Goal: Transaction & Acquisition: Purchase product/service

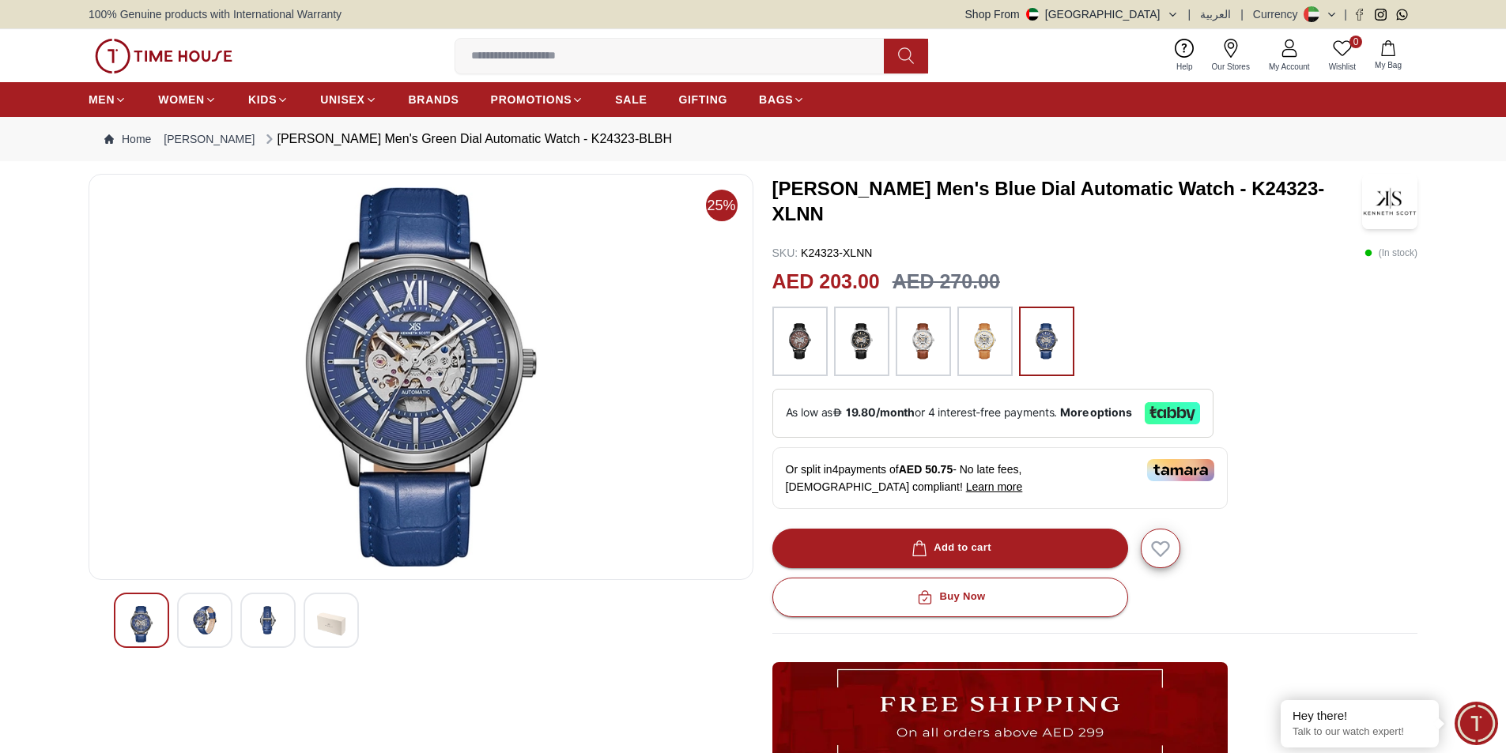
click at [431, 355] on img at bounding box center [421, 376] width 638 height 379
click at [213, 636] on div at bounding box center [204, 620] width 55 height 55
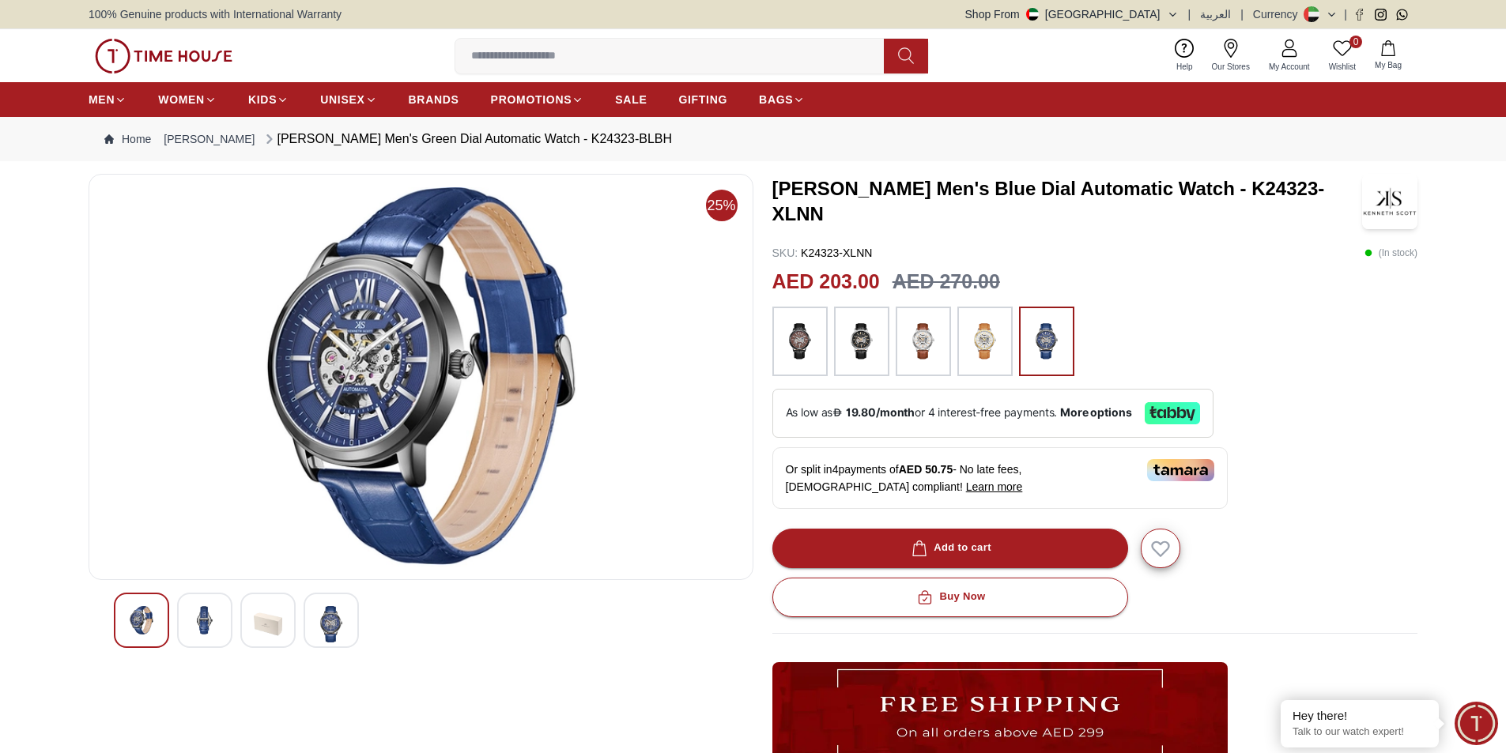
click at [289, 623] on div at bounding box center [267, 620] width 55 height 55
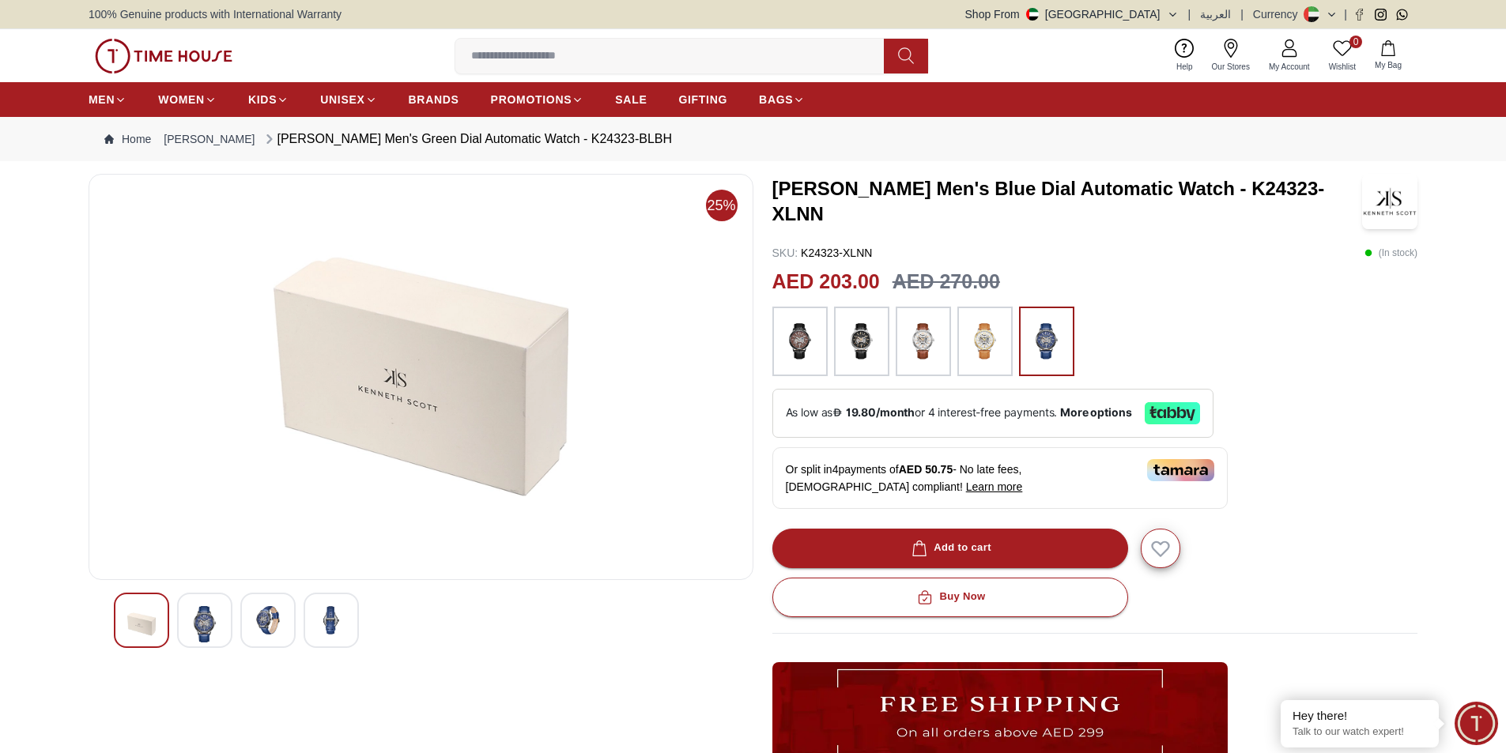
click at [319, 615] on img at bounding box center [331, 620] width 28 height 28
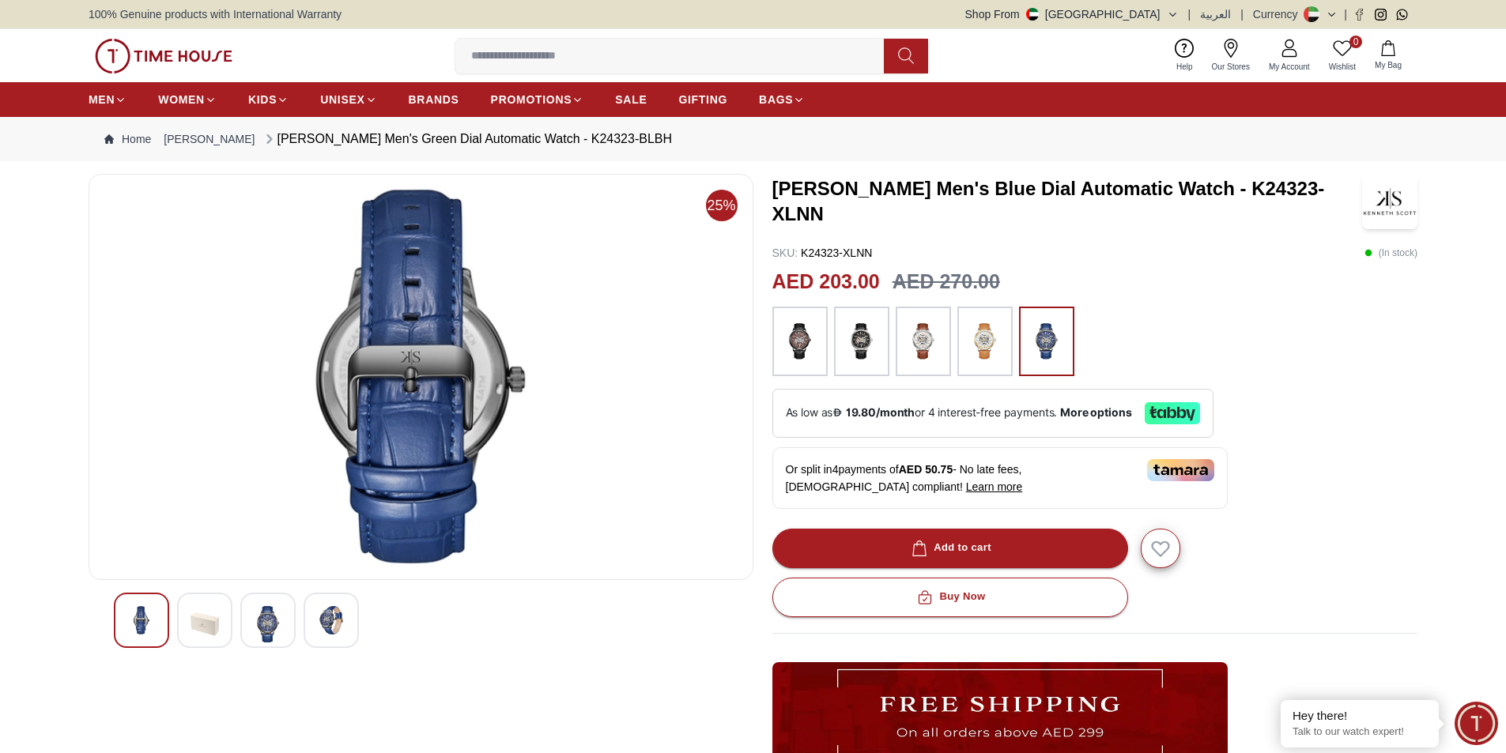
click at [152, 604] on div at bounding box center [141, 620] width 55 height 55
click at [800, 338] on img at bounding box center [800, 342] width 40 height 54
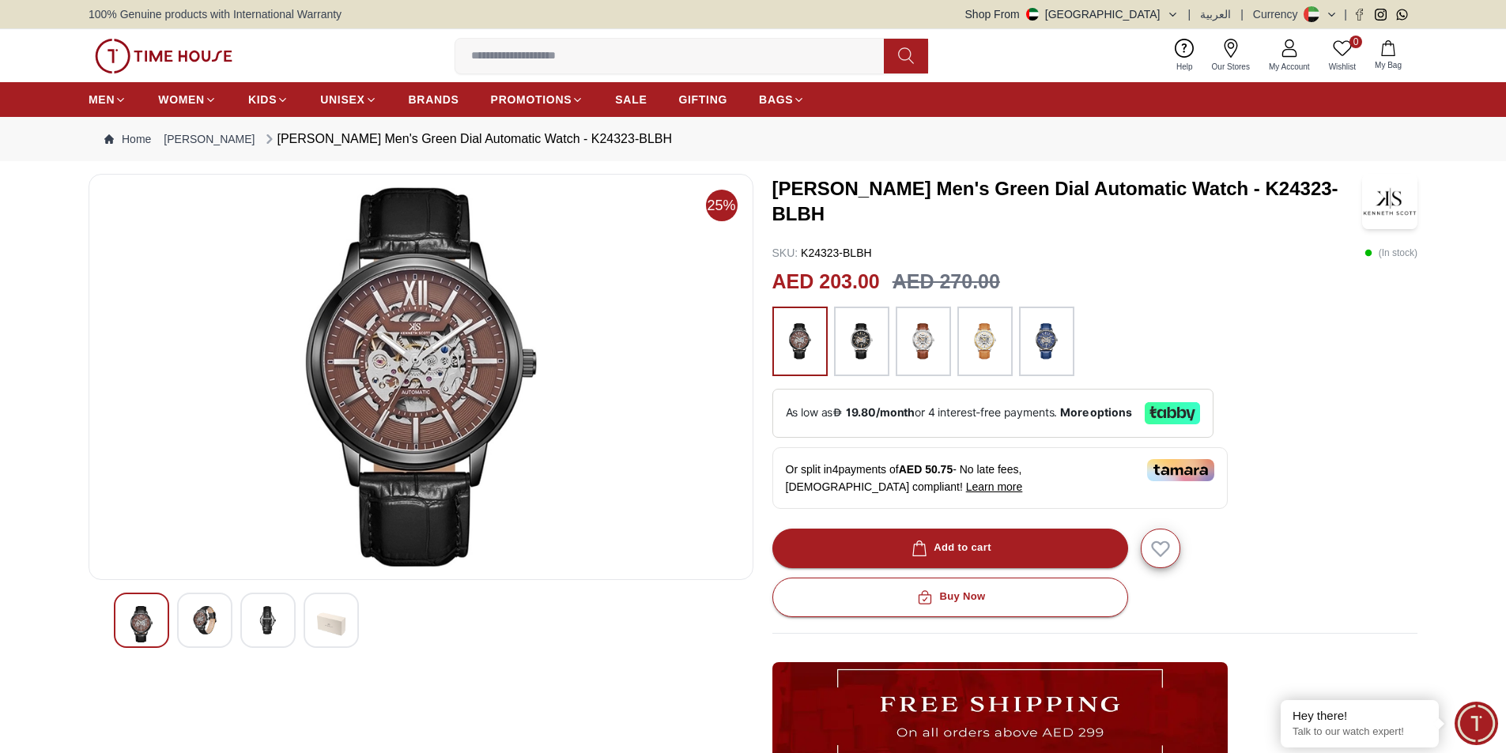
click at [866, 344] on img at bounding box center [862, 342] width 40 height 54
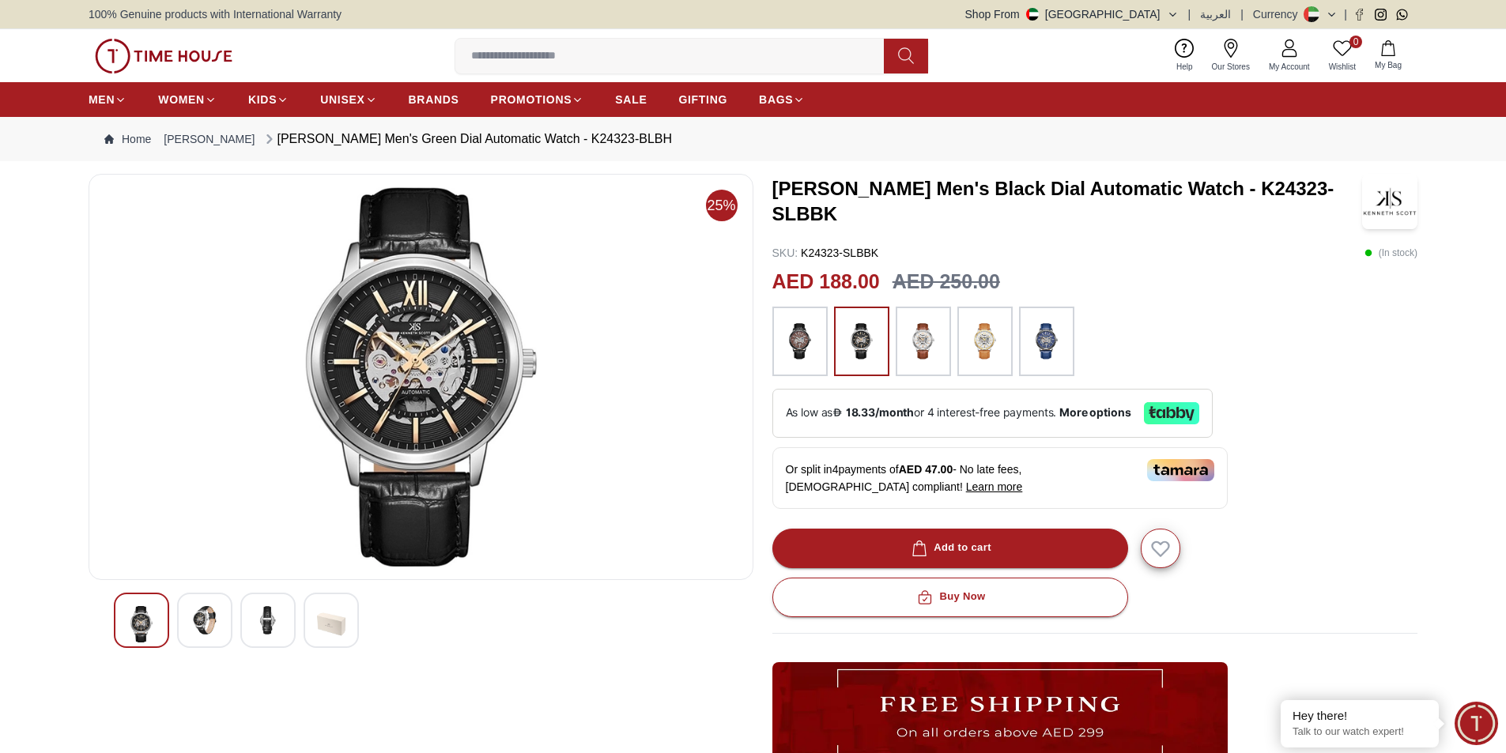
click at [214, 625] on img at bounding box center [205, 620] width 28 height 28
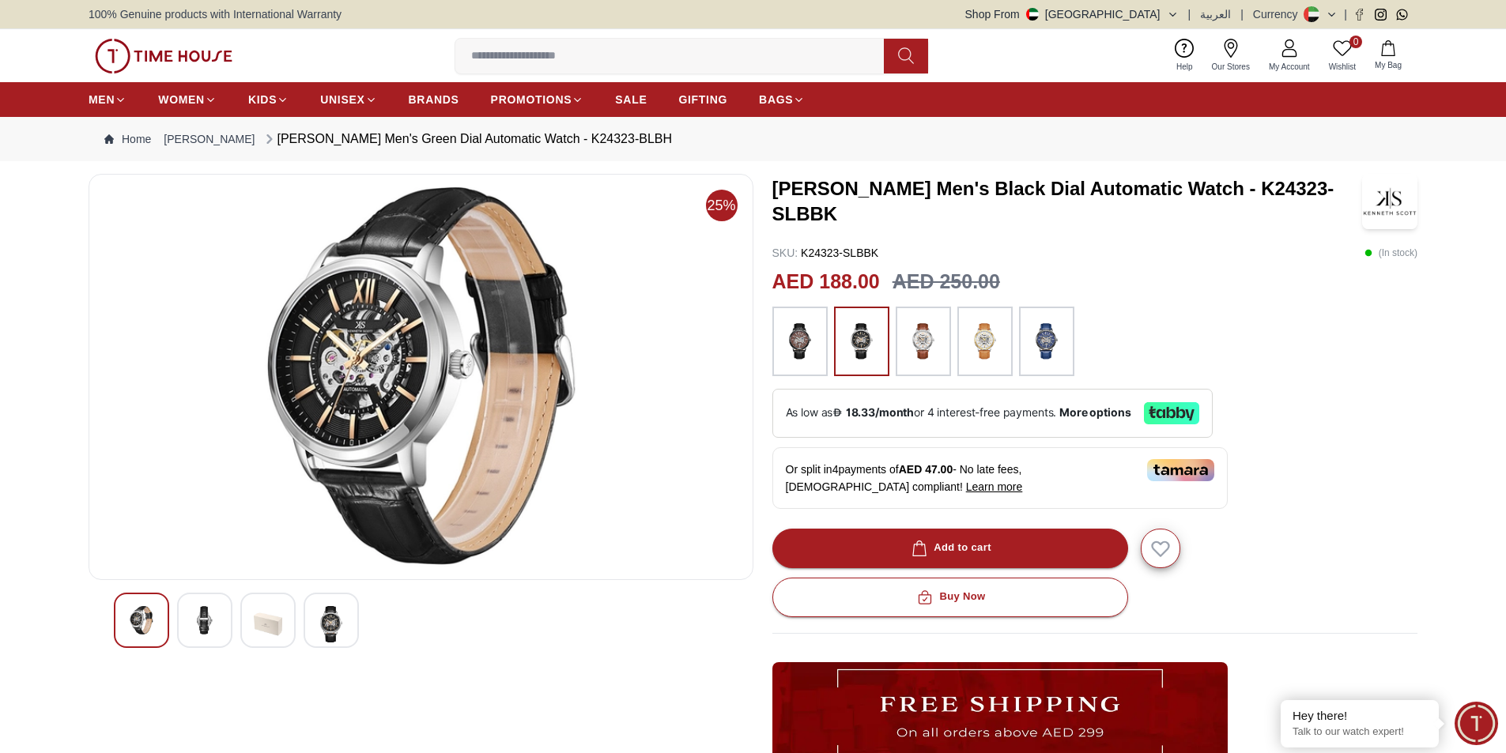
click at [1055, 342] on img at bounding box center [1047, 342] width 40 height 54
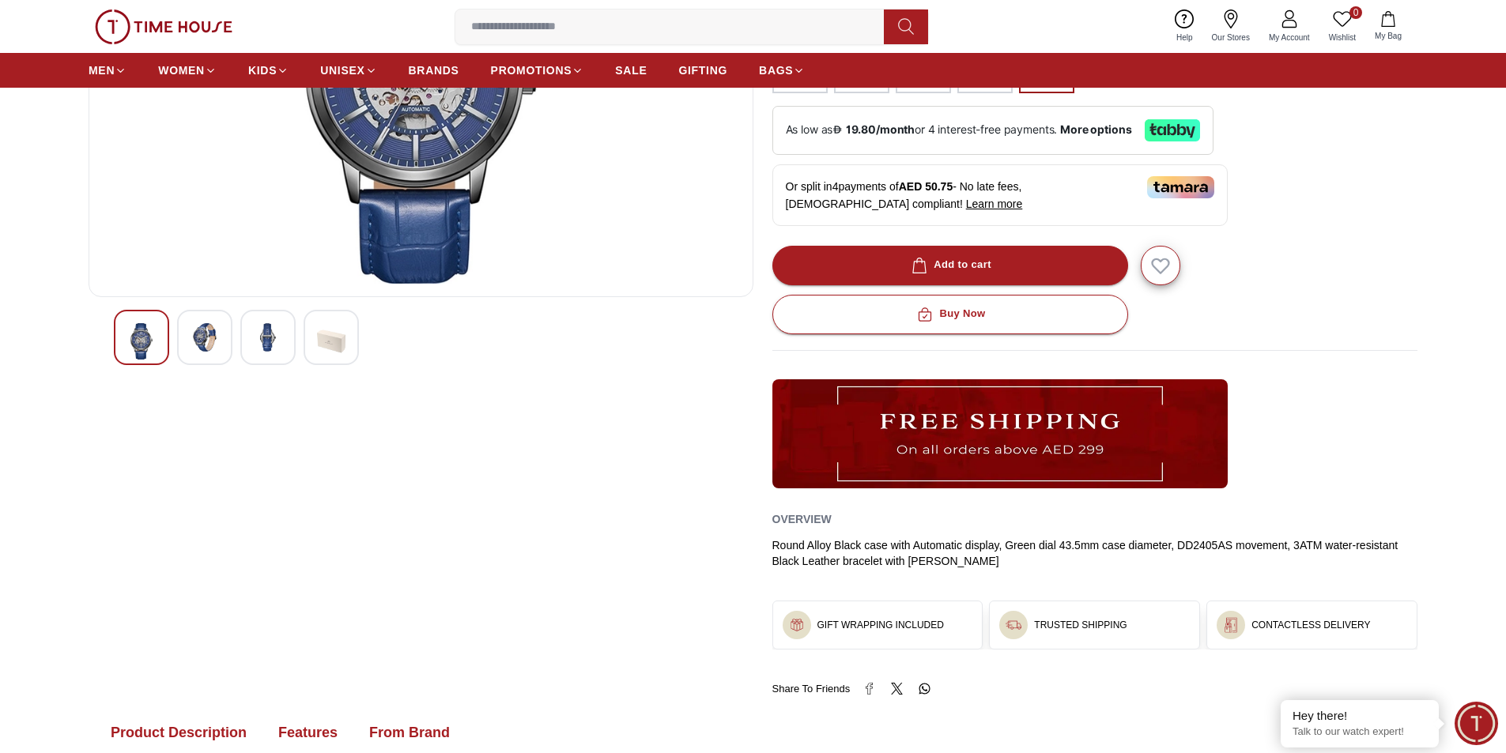
scroll to position [158, 0]
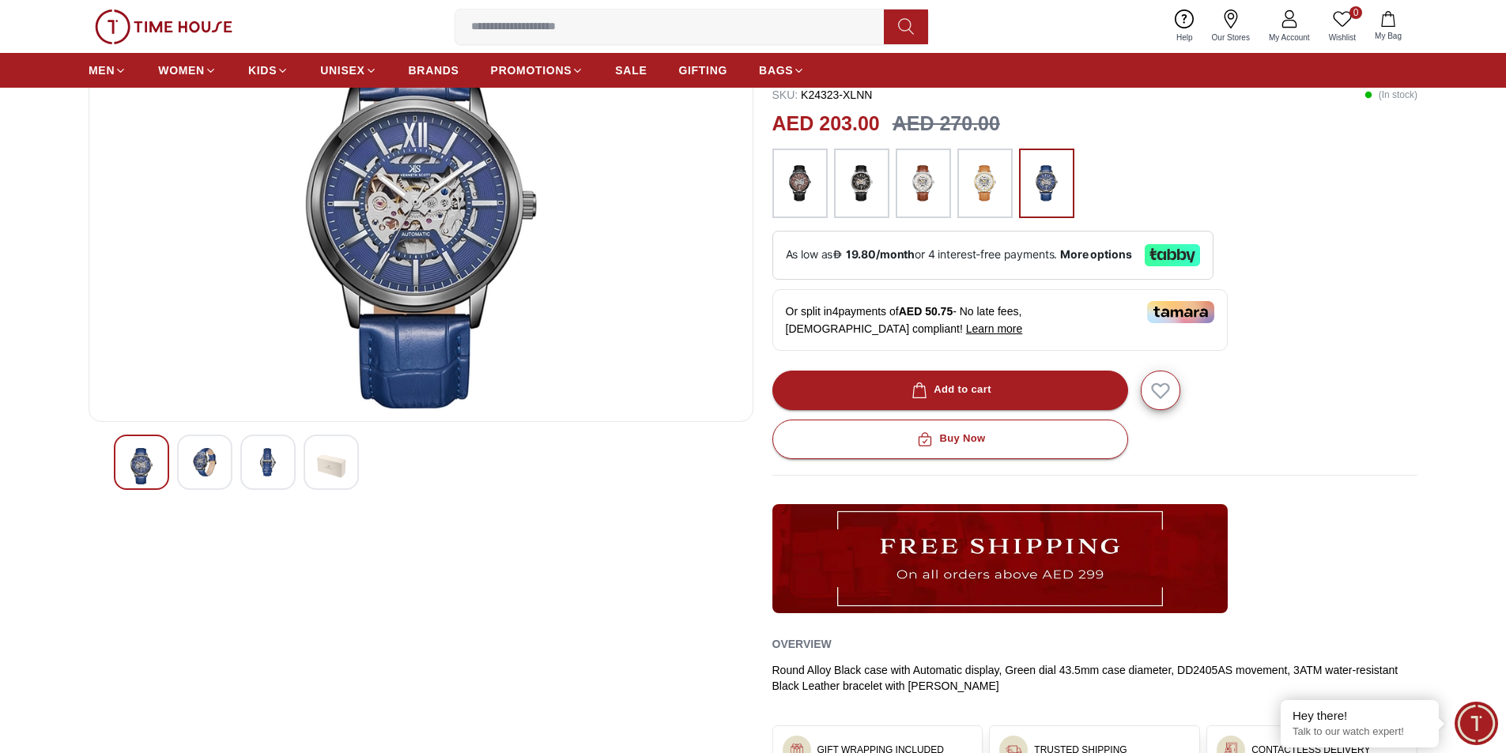
click at [156, 466] on div at bounding box center [141, 462] width 55 height 55
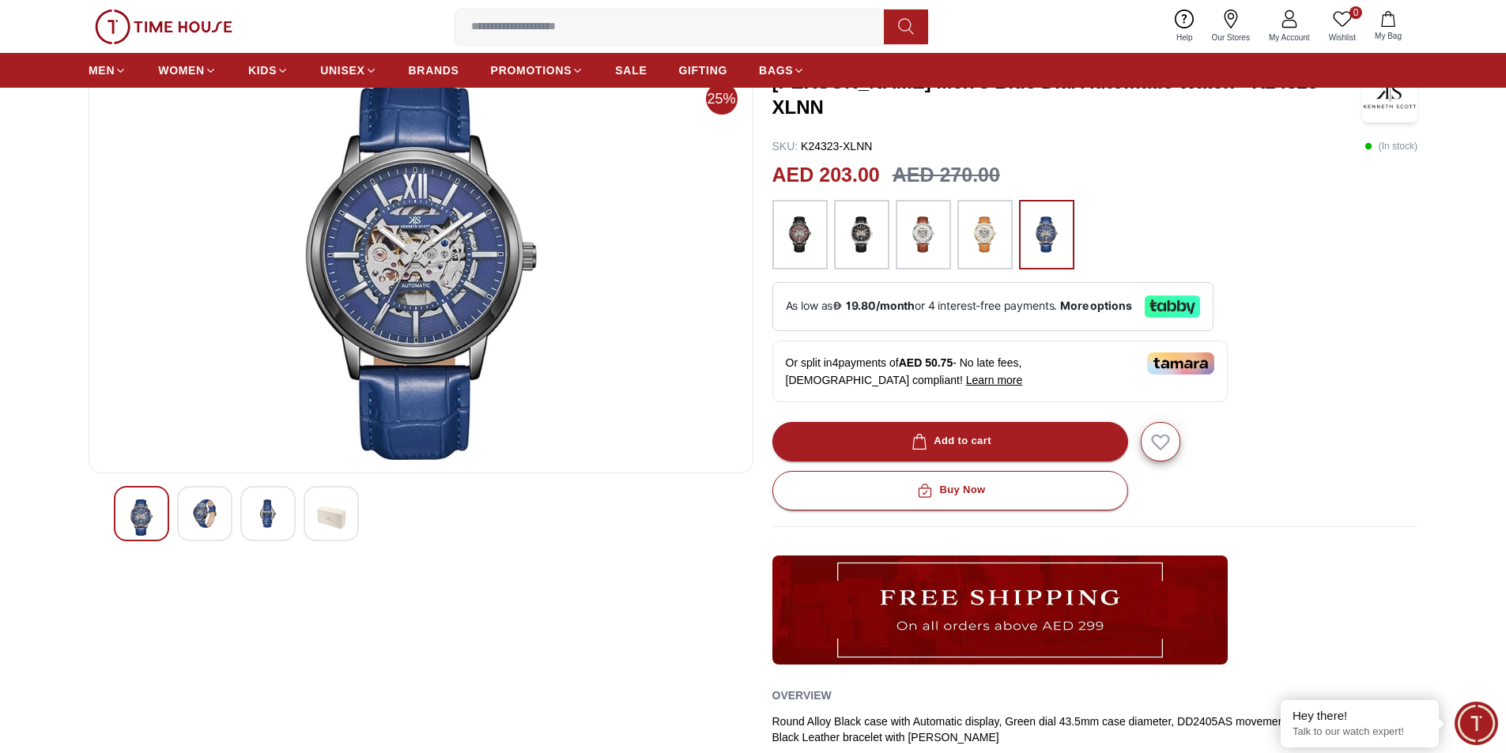
scroll to position [0, 0]
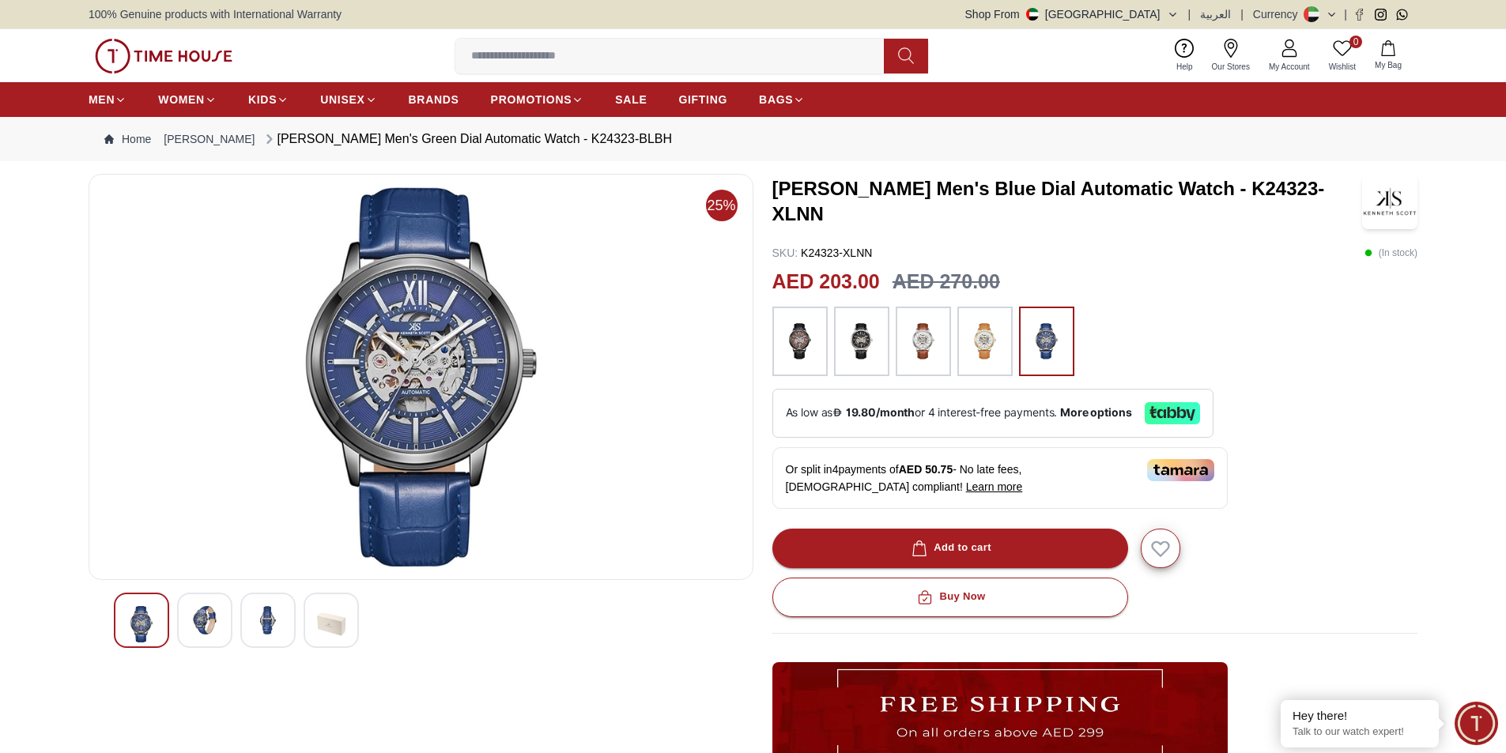
click at [416, 330] on img at bounding box center [421, 376] width 638 height 379
click at [727, 204] on span "25%" at bounding box center [722, 206] width 32 height 32
click at [220, 620] on div at bounding box center [204, 620] width 55 height 55
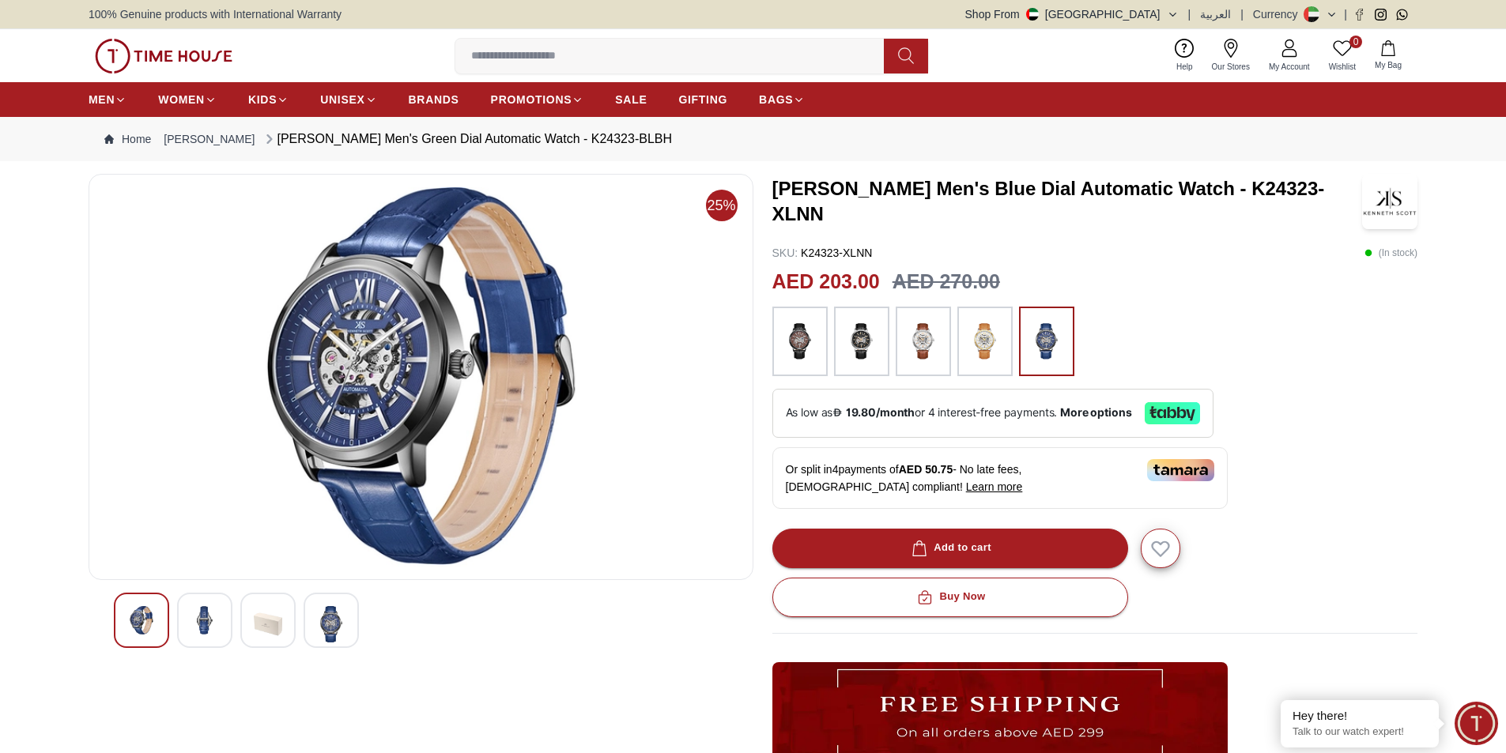
click at [371, 338] on img at bounding box center [421, 376] width 638 height 379
click at [210, 627] on img at bounding box center [205, 620] width 28 height 28
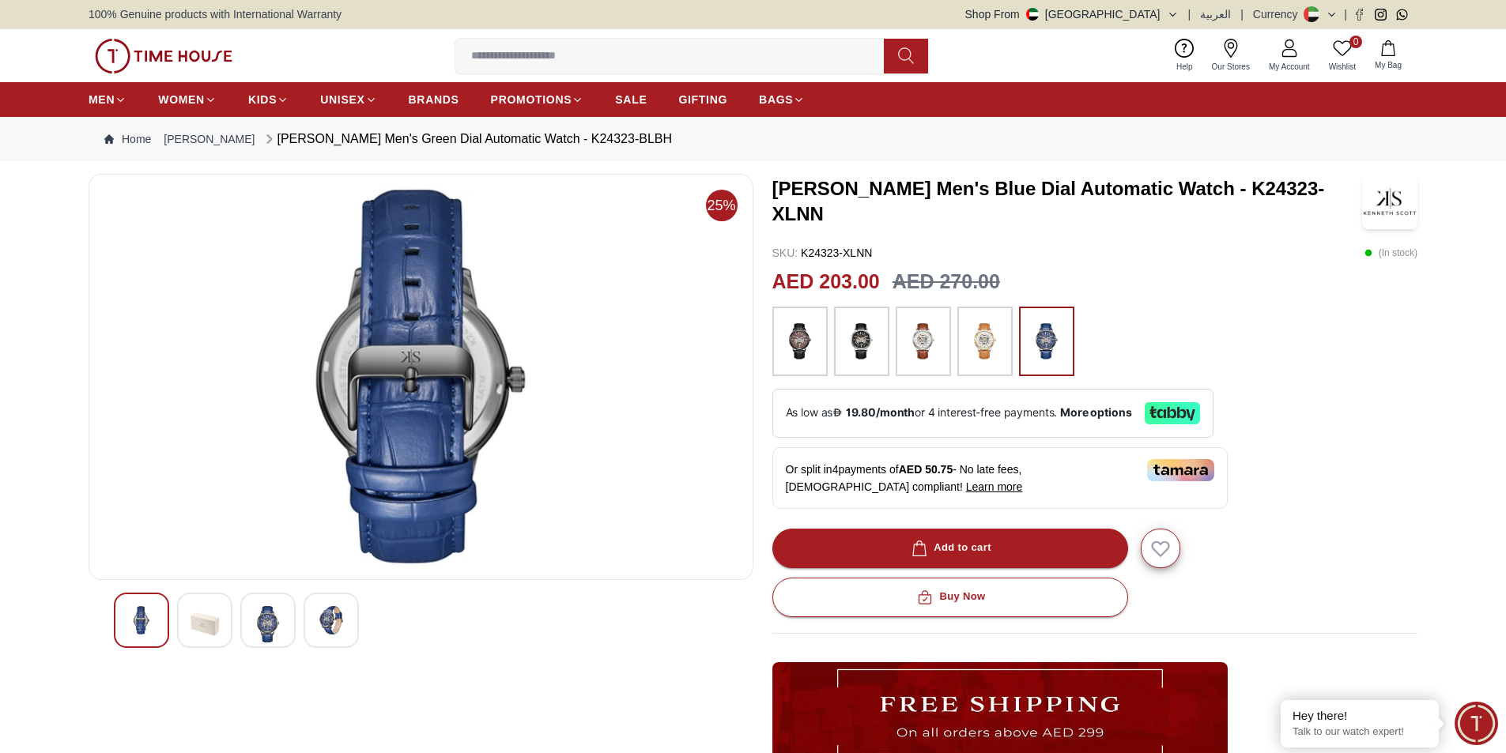
click at [258, 617] on img at bounding box center [268, 624] width 28 height 36
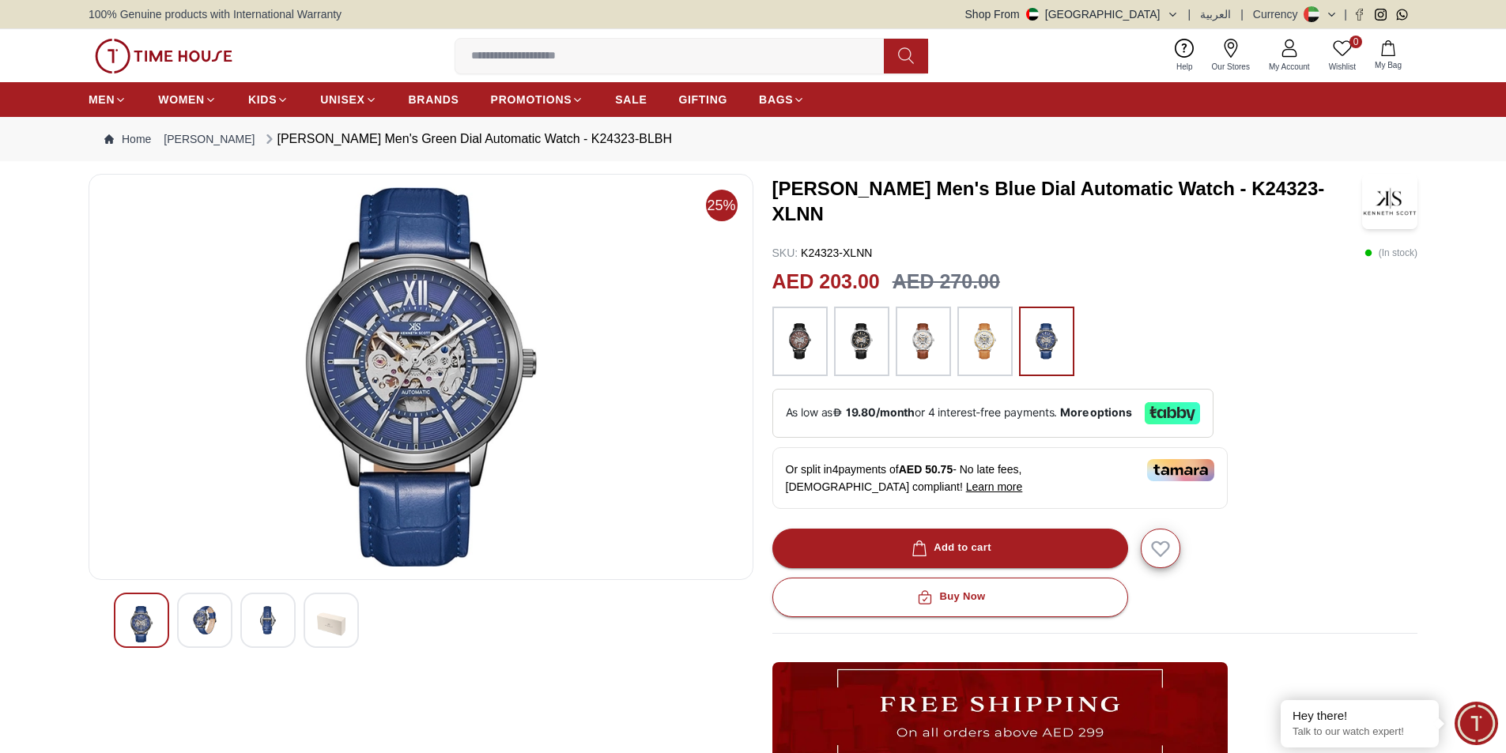
click at [329, 618] on img at bounding box center [331, 624] width 28 height 36
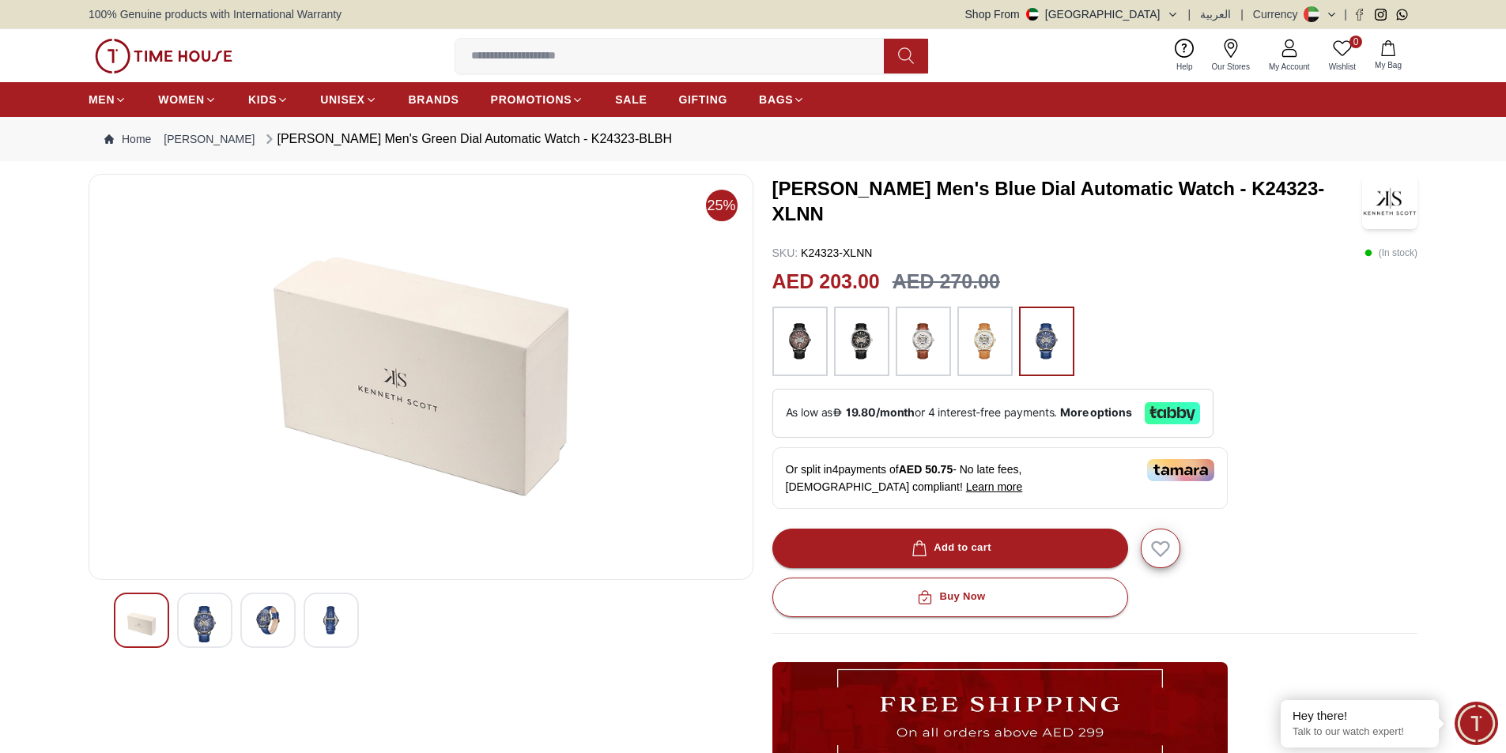
click at [1399, 253] on p "( In stock )" at bounding box center [1390, 253] width 53 height 16
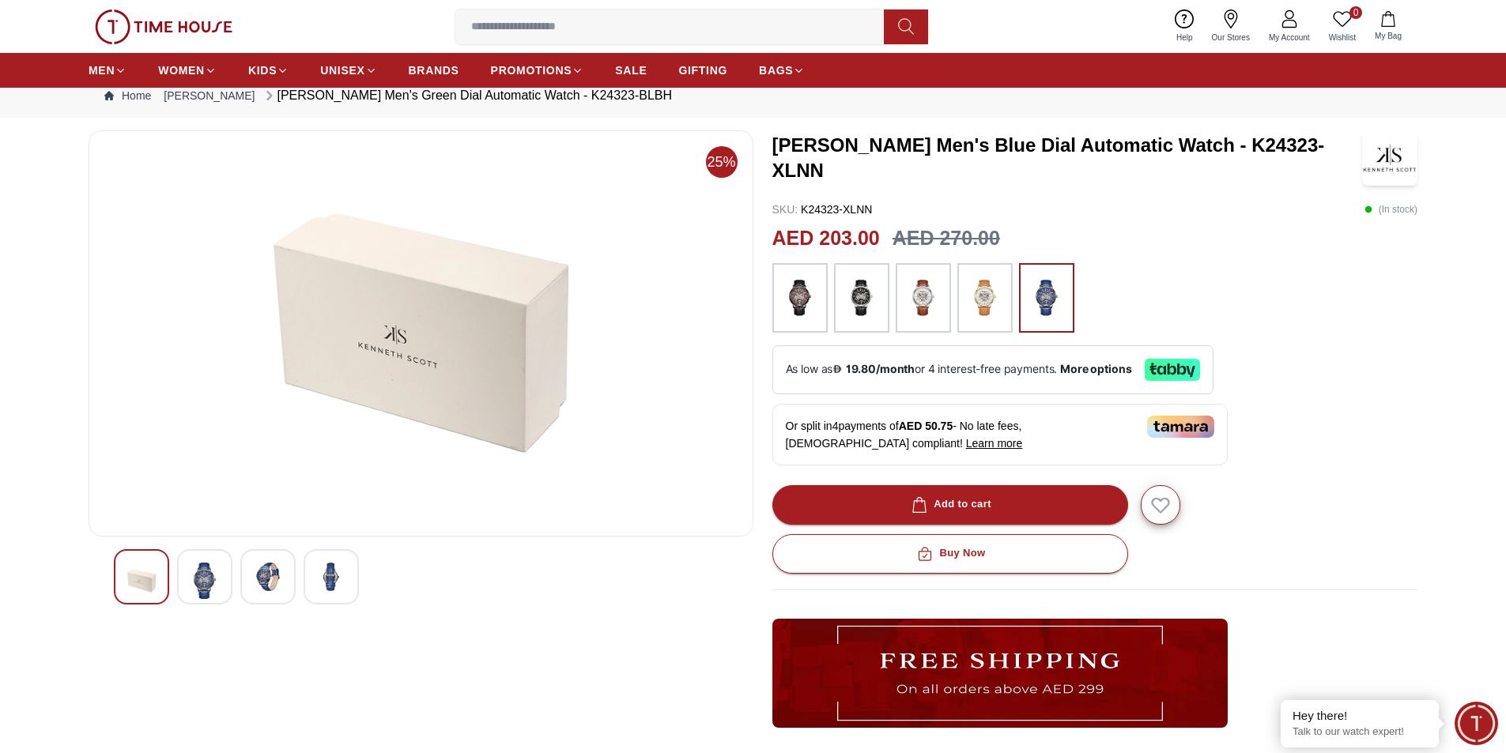
scroll to position [79, 0]
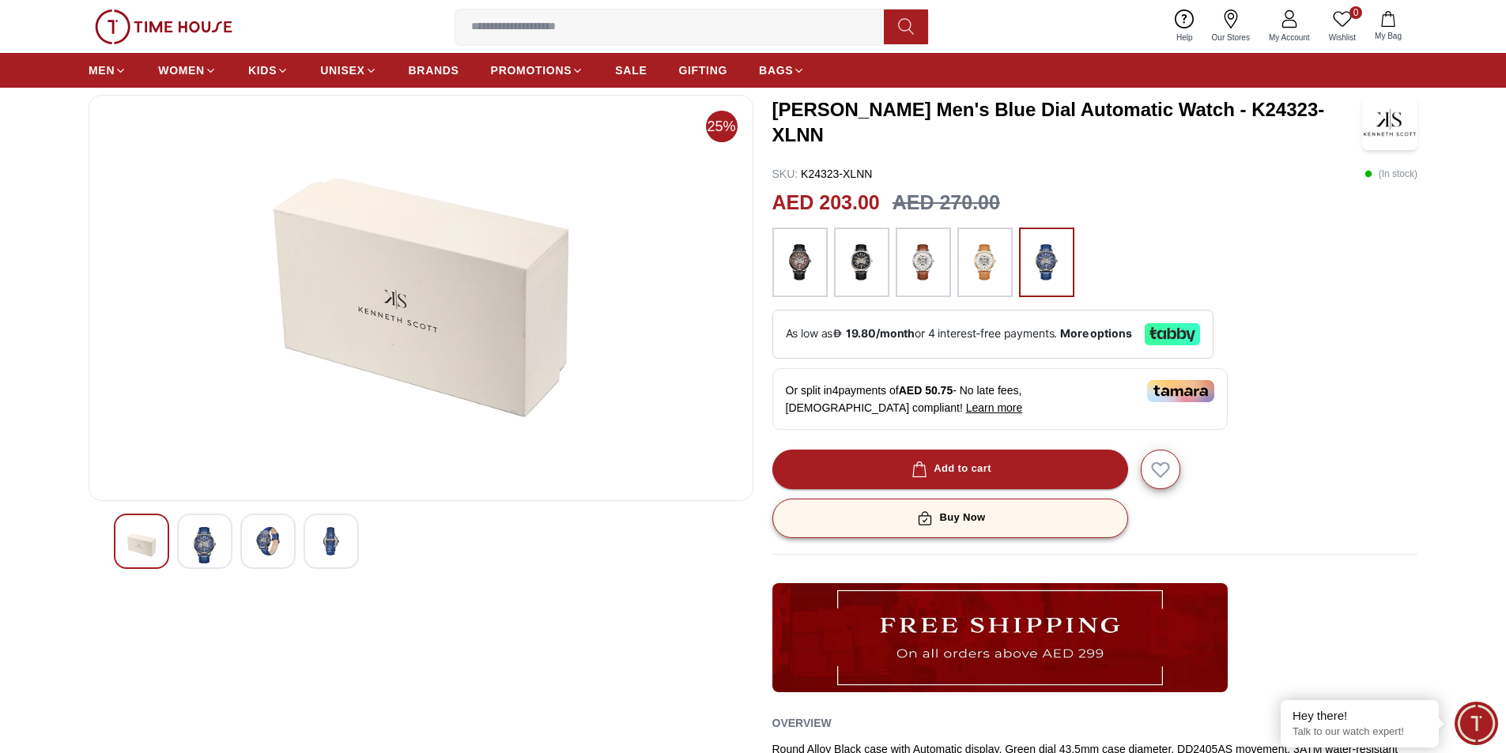
click at [995, 515] on button "Buy Now" at bounding box center [950, 519] width 356 height 40
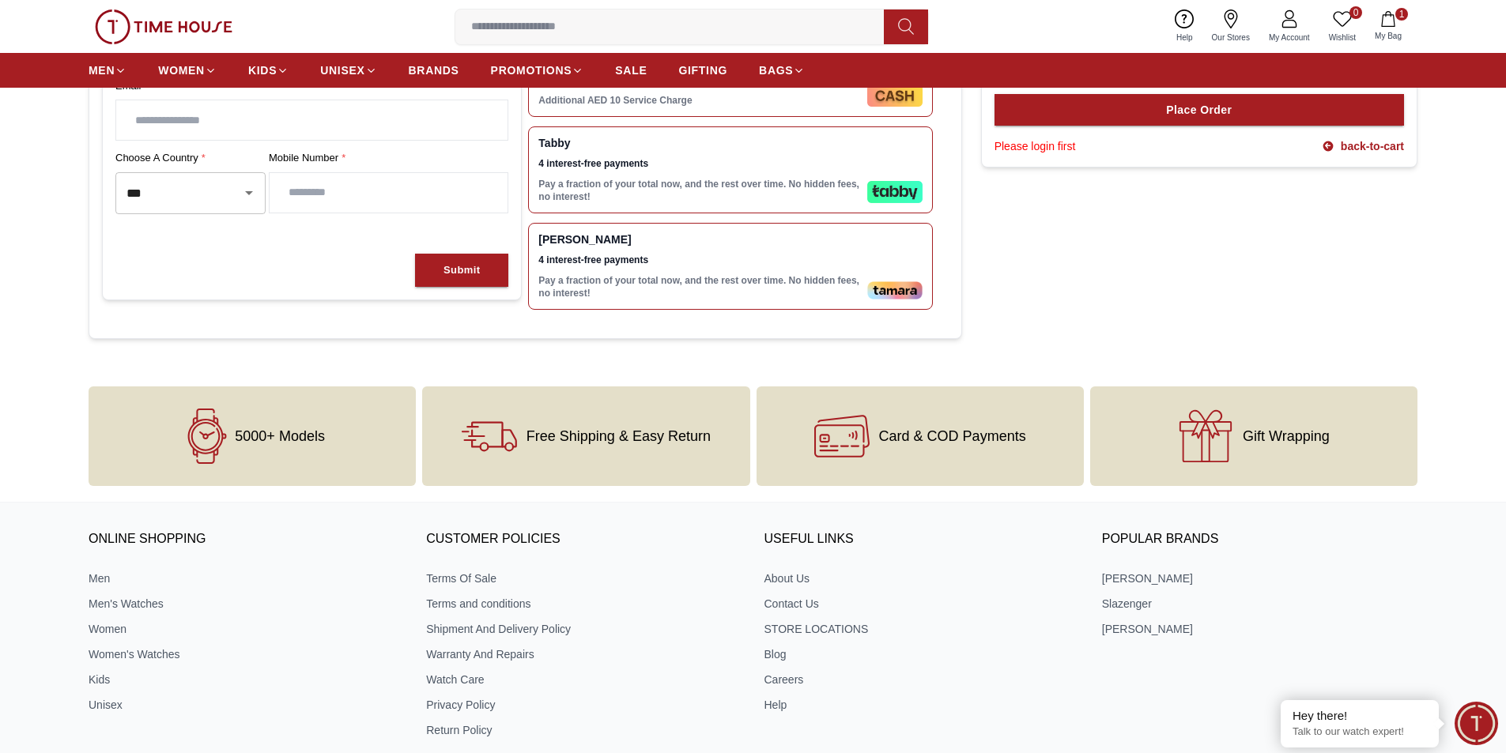
scroll to position [84, 0]
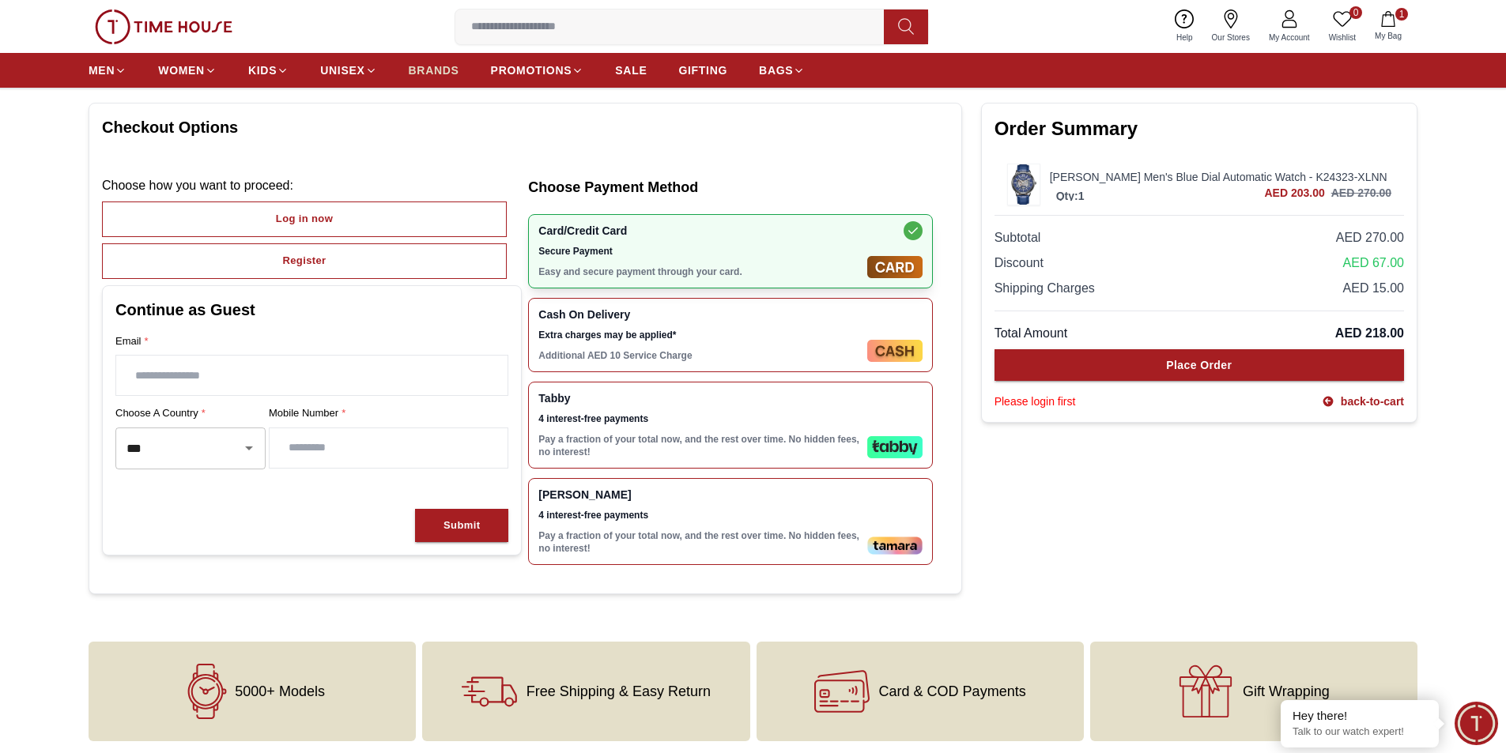
click at [439, 72] on span "BRANDS" at bounding box center [434, 70] width 51 height 16
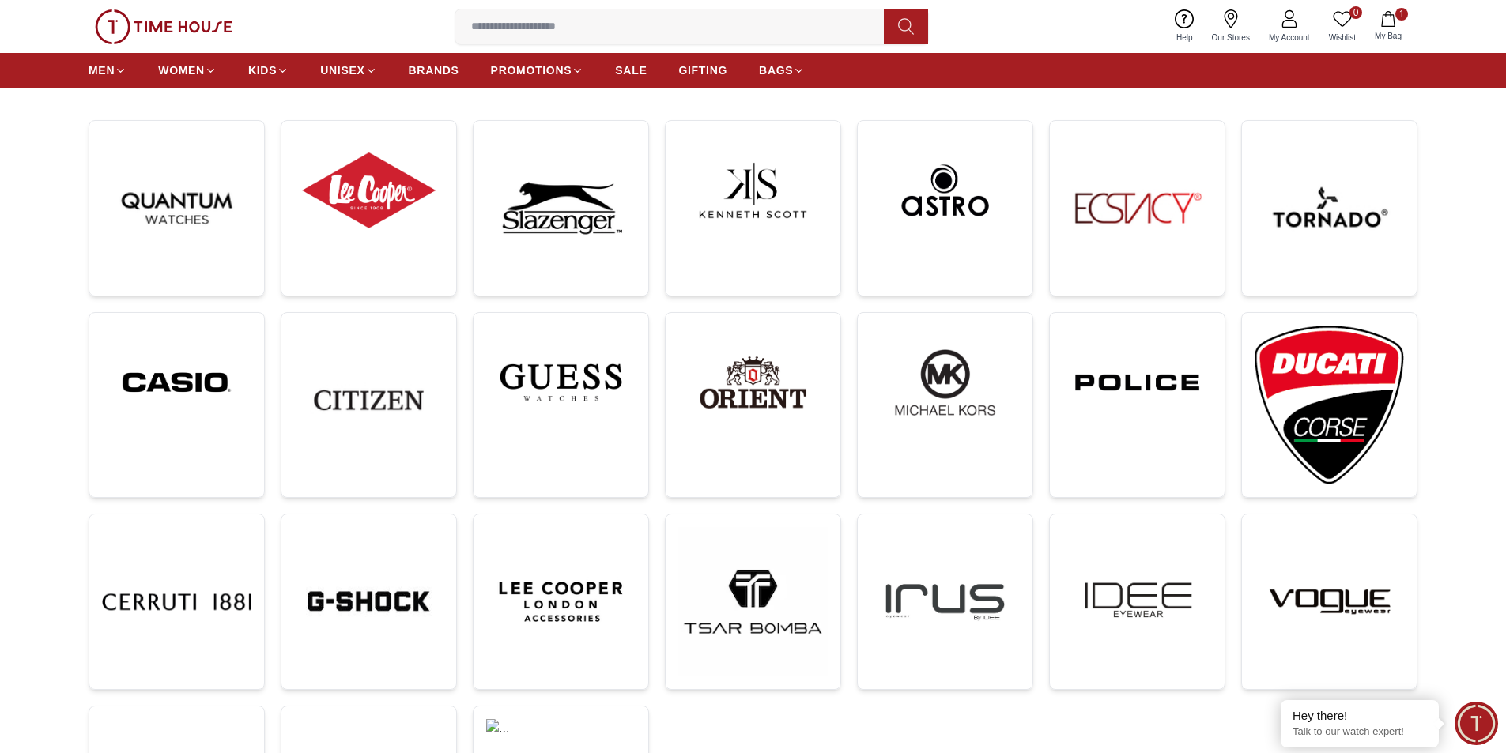
scroll to position [215, 0]
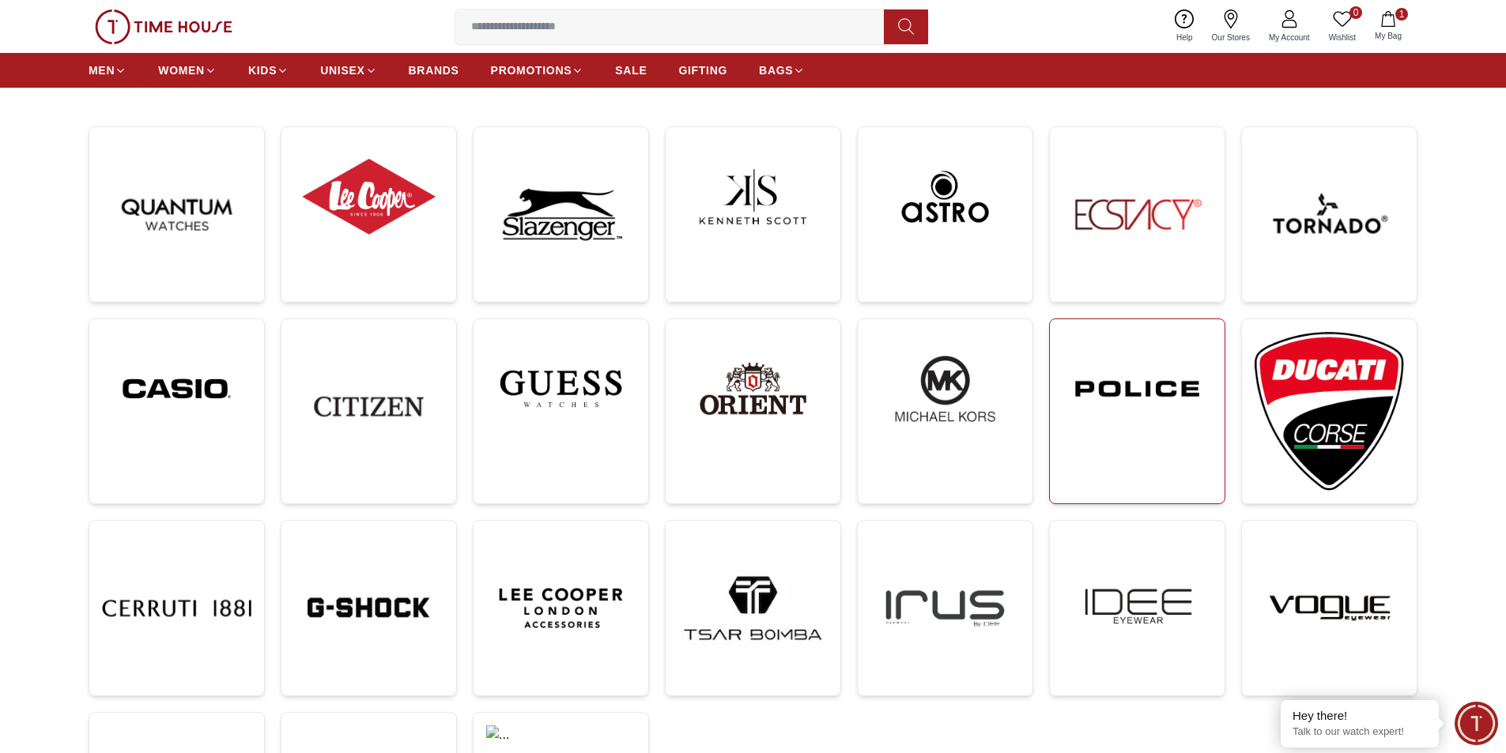
click at [1146, 402] on img at bounding box center [1136, 389] width 149 height 114
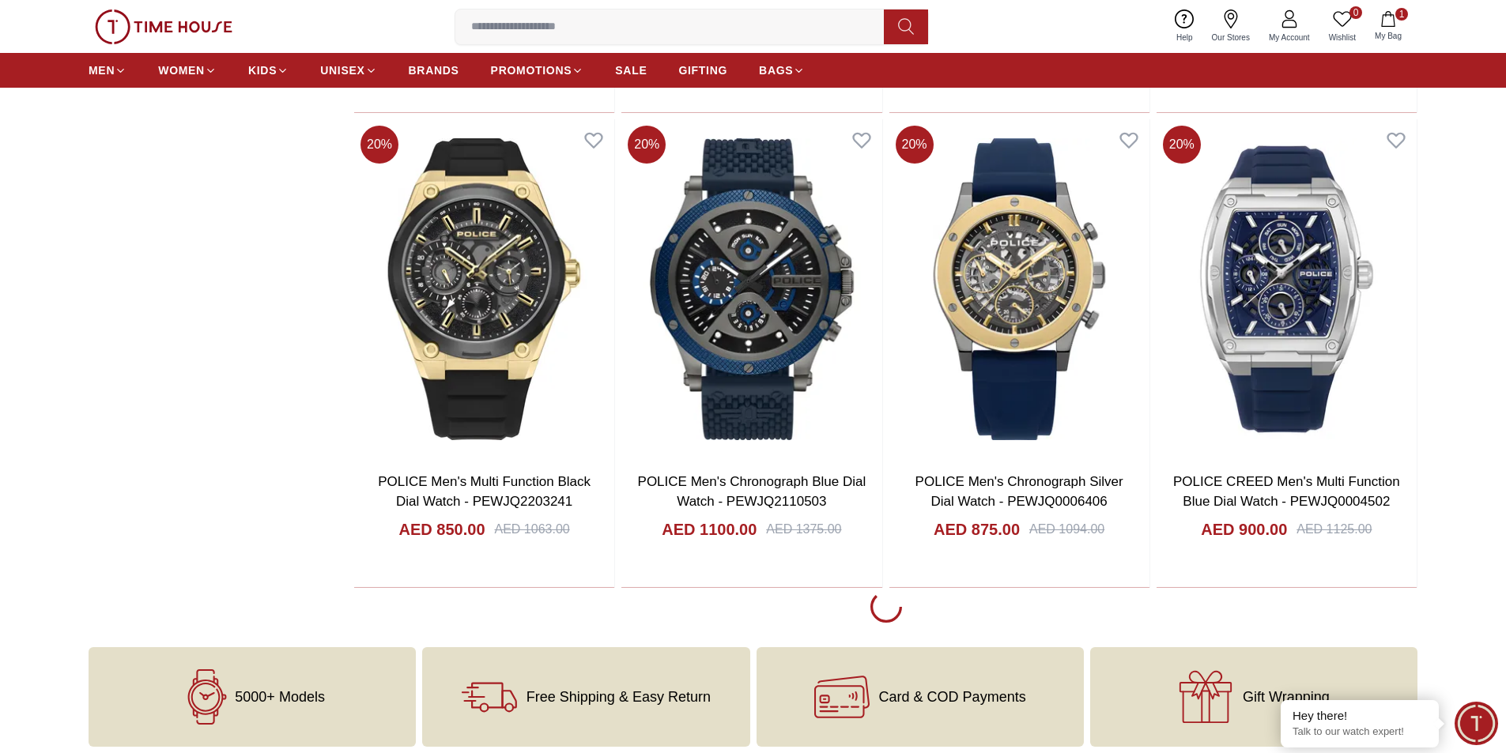
scroll to position [2846, 0]
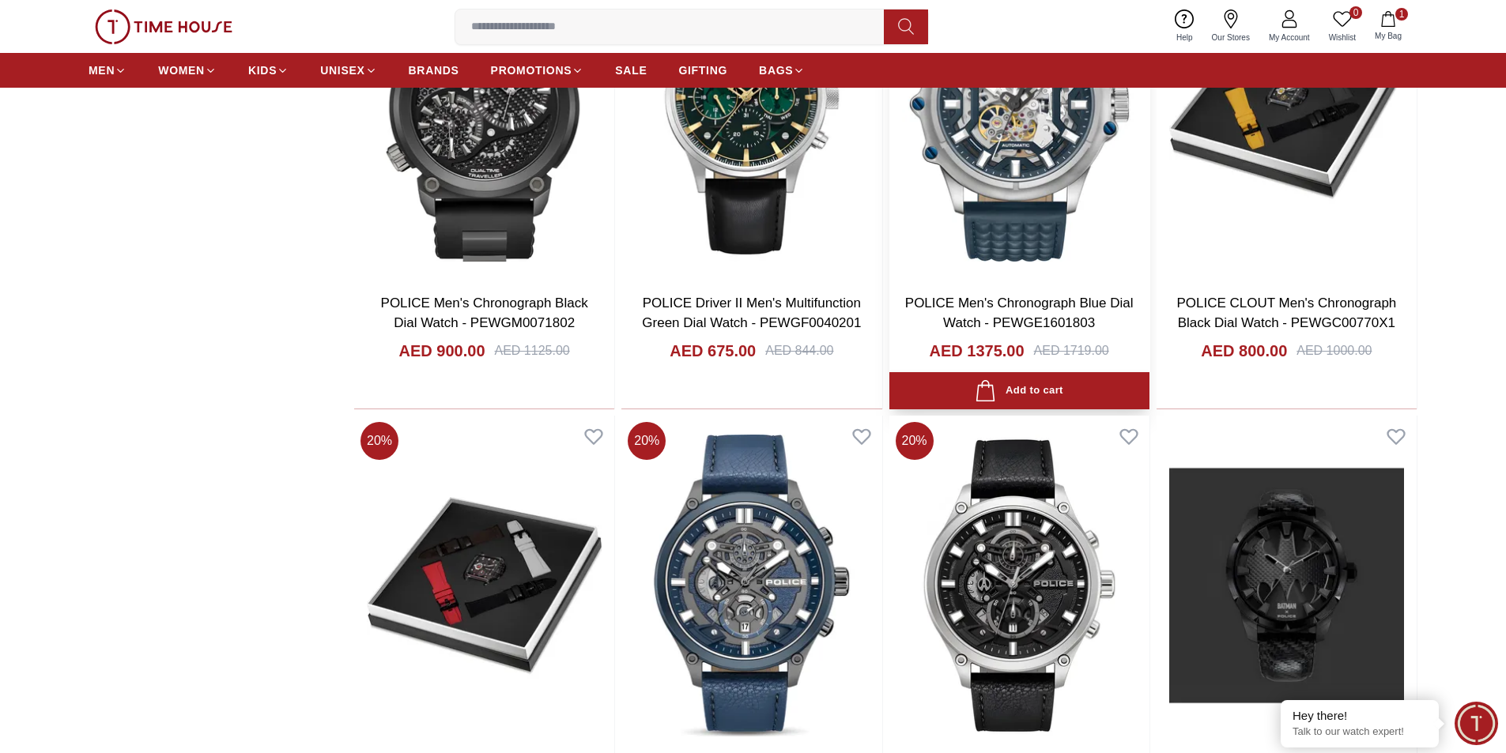
scroll to position [5217, 0]
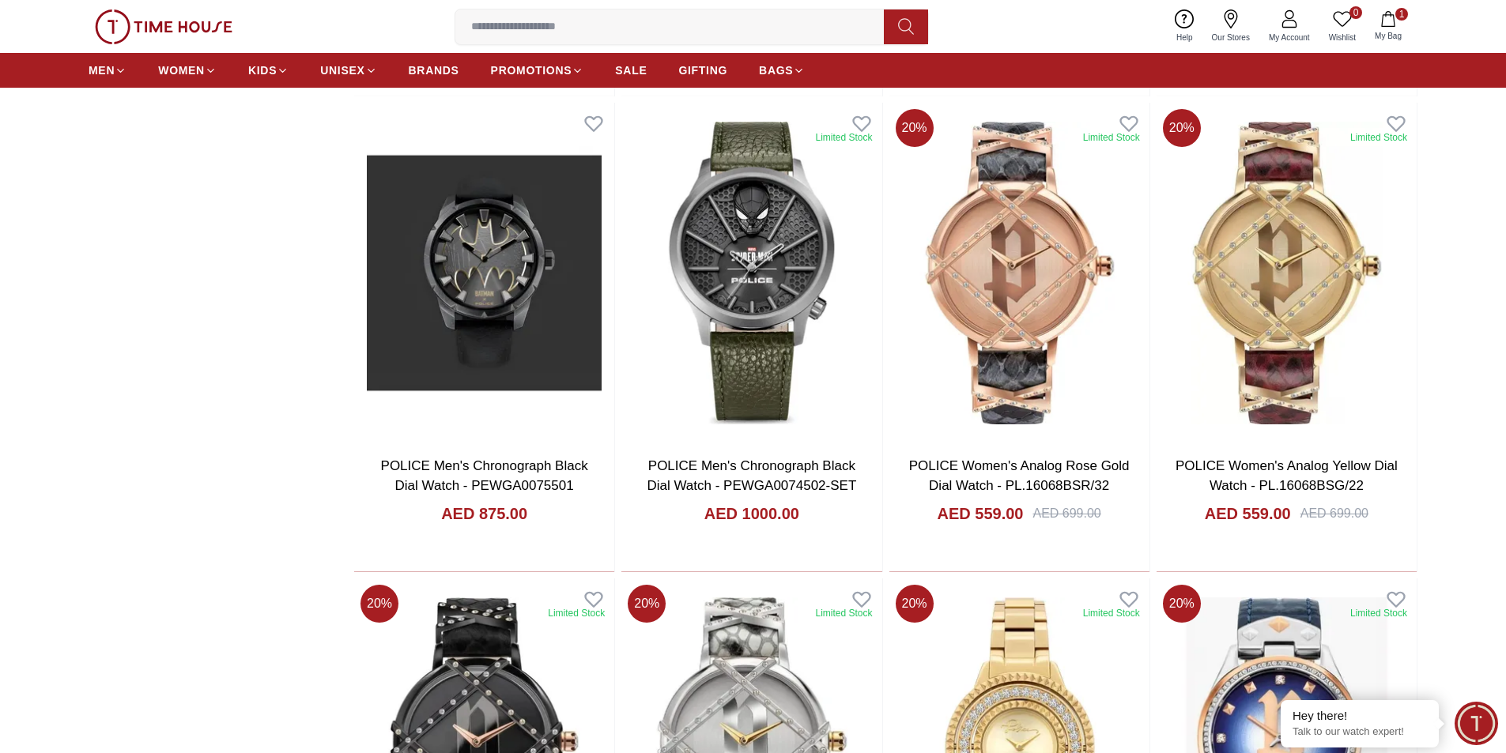
scroll to position [5613, 0]
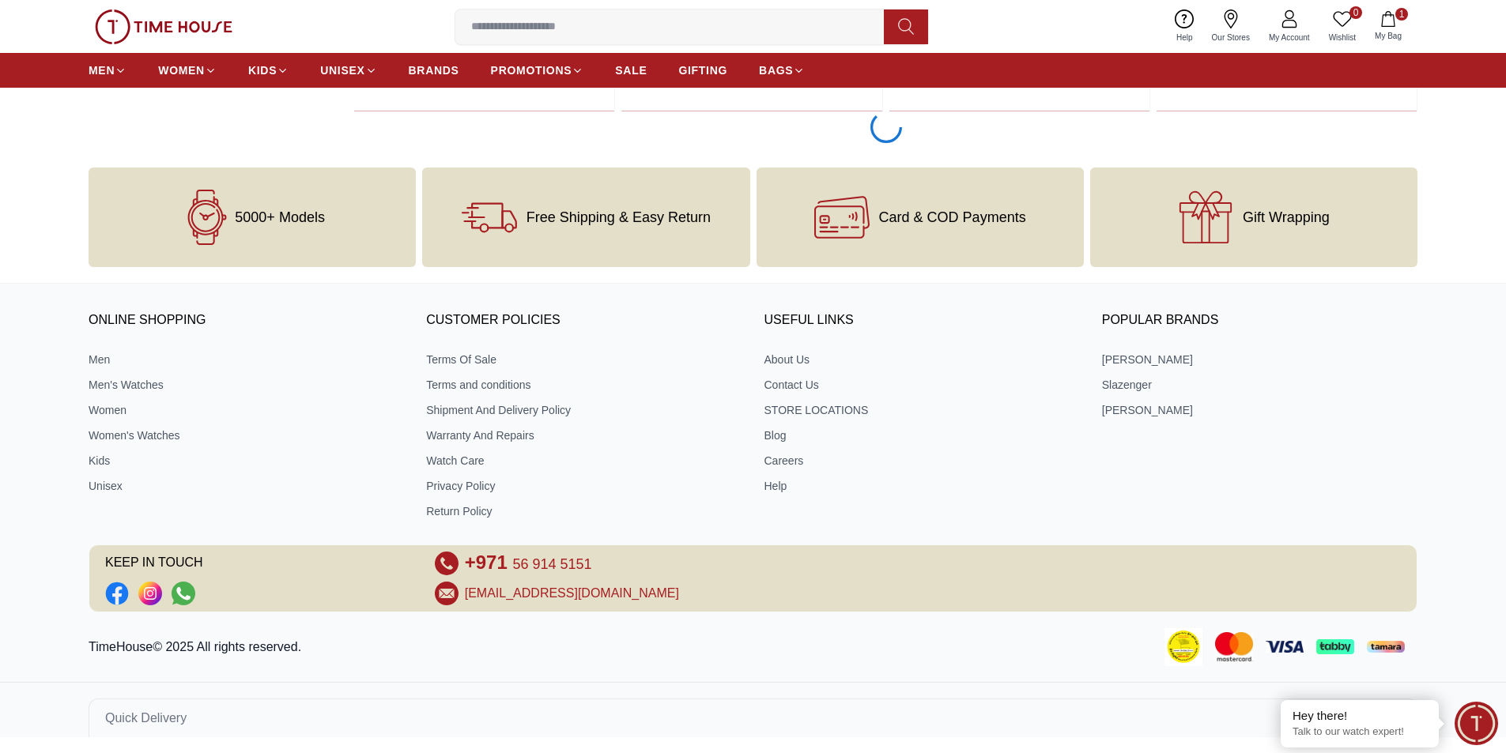
scroll to position [7976, 0]
